Goal: Transaction & Acquisition: Purchase product/service

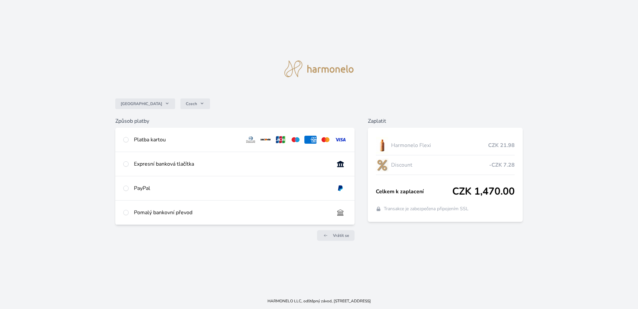
click at [164, 138] on div "Platba kartou" at bounding box center [187, 140] width 106 height 8
radio input "true"
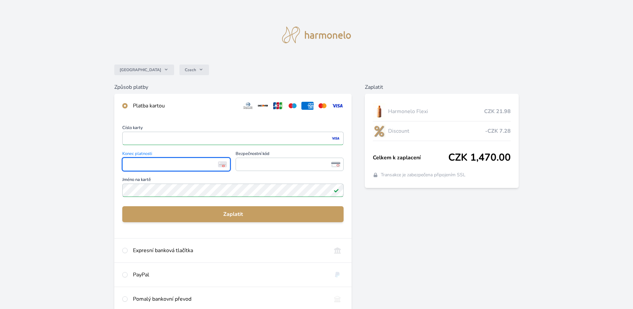
click at [99, 169] on div "Česko Czech Způsob platby Platba kartou Číslo karty <p>Your browser does not su…" at bounding box center [316, 172] width 633 height 345
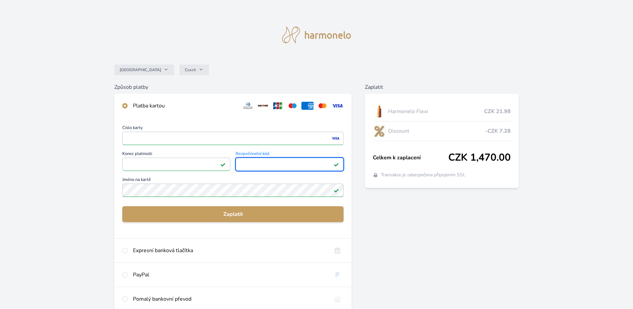
click at [96, 200] on div "Česko Czech Způsob platby Platba kartou Číslo karty <p>Your browser does not su…" at bounding box center [316, 172] width 633 height 345
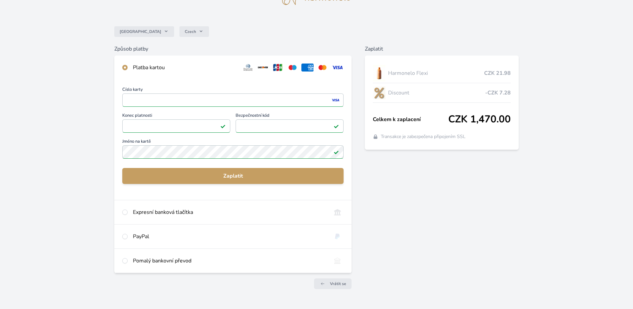
scroll to position [44, 0]
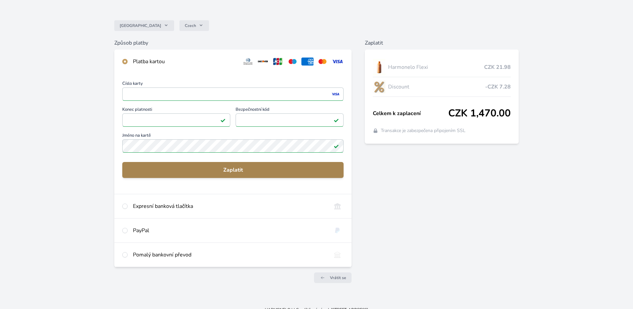
click at [275, 168] on span "Zaplatit" at bounding box center [233, 170] width 211 height 8
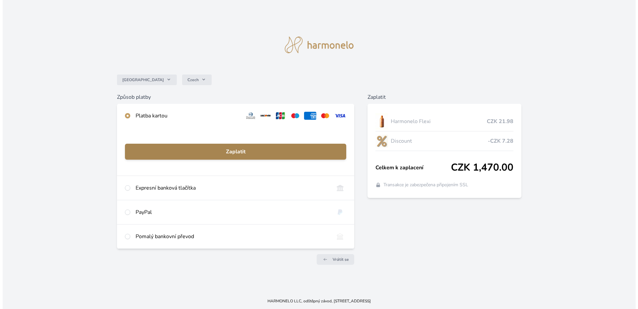
scroll to position [0, 0]
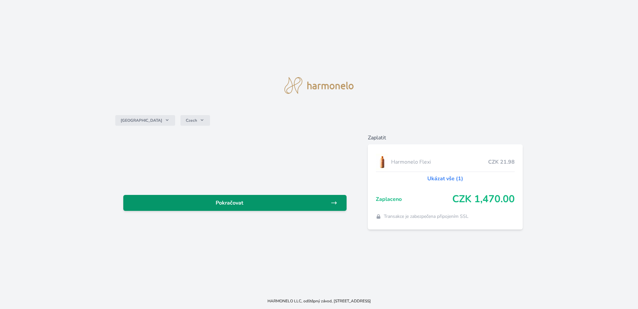
click at [299, 202] on span "Pokračovat" at bounding box center [230, 203] width 202 height 8
